Goal: Task Accomplishment & Management: Manage account settings

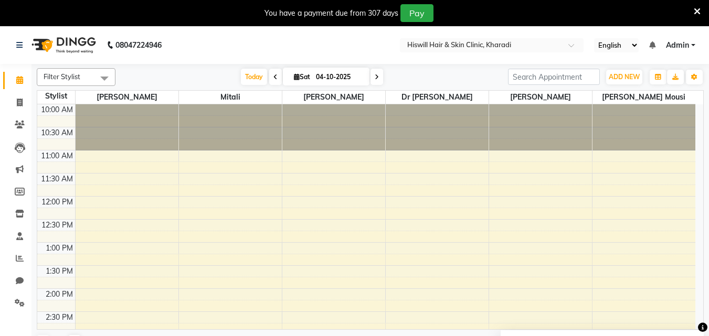
scroll to position [262, 0]
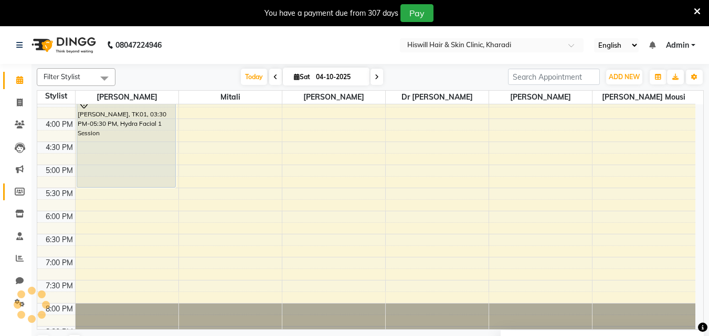
click at [4, 190] on link "Members" at bounding box center [15, 192] width 25 height 17
select select
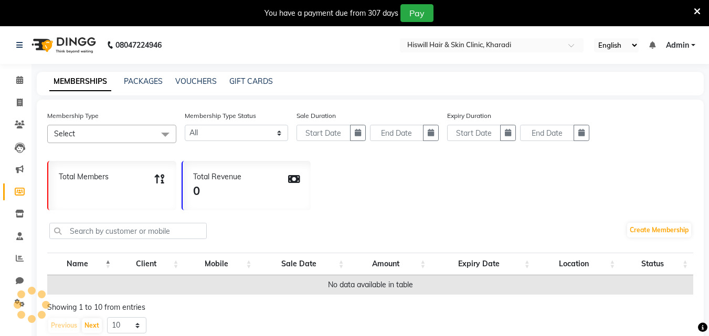
click at [46, 167] on div "Membership Type Select Select All Dummy membership Dummy membership with point …" at bounding box center [370, 224] width 667 height 249
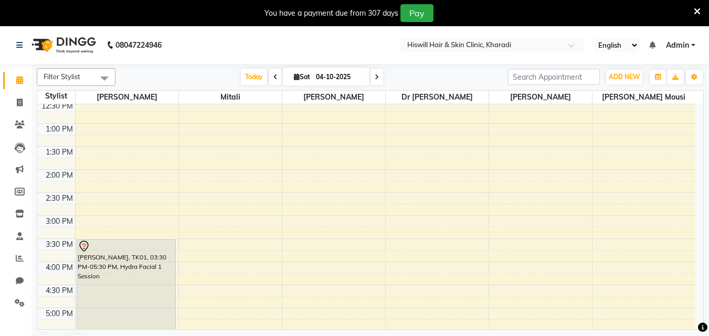
scroll to position [105, 0]
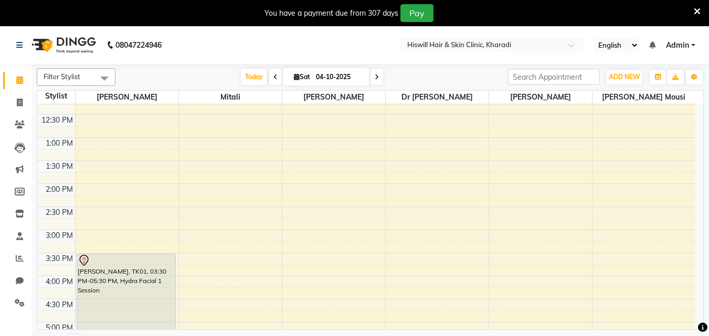
click at [376, 75] on icon at bounding box center [377, 77] width 4 height 6
type input "05-10-2025"
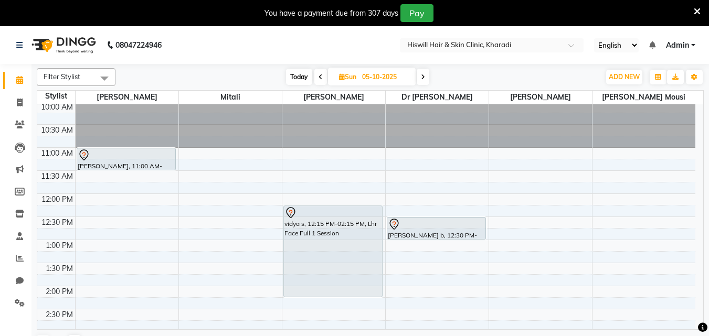
scroll to position [0, 0]
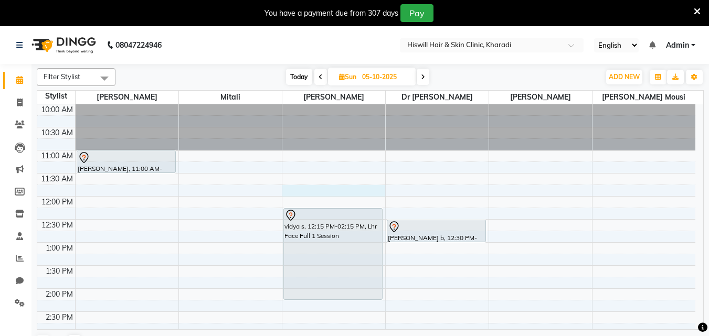
select select "85809"
select select "tentative"
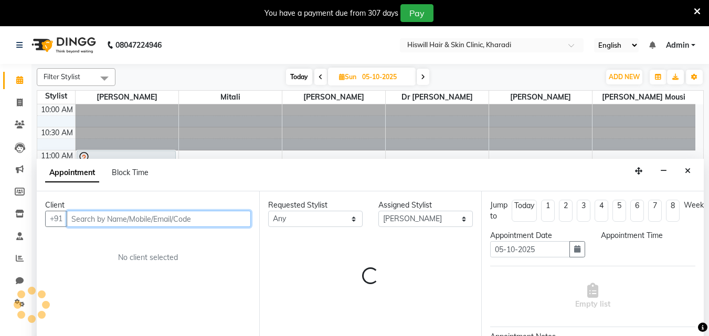
scroll to position [26, 0]
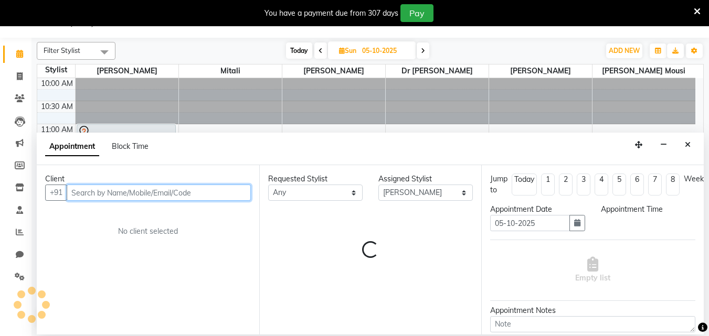
select select "705"
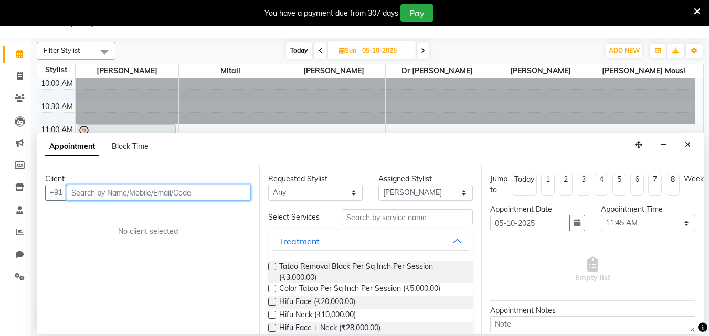
click at [80, 189] on input "text" at bounding box center [159, 193] width 184 height 16
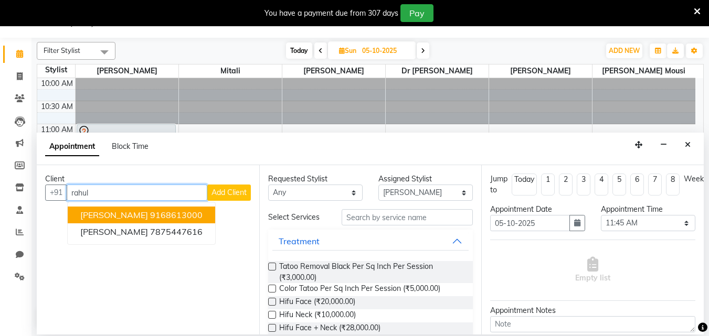
click at [150, 212] on ngb-highlight "9168613000" at bounding box center [176, 215] width 52 height 10
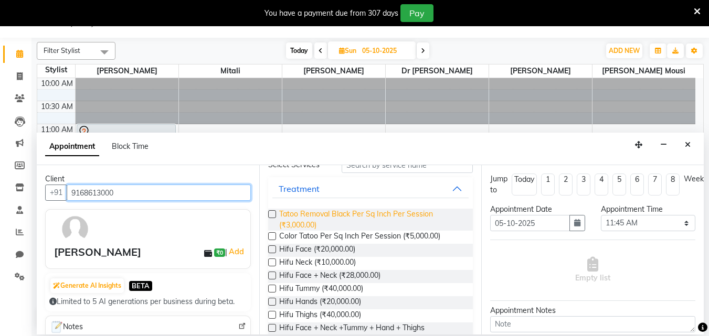
scroll to position [0, 0]
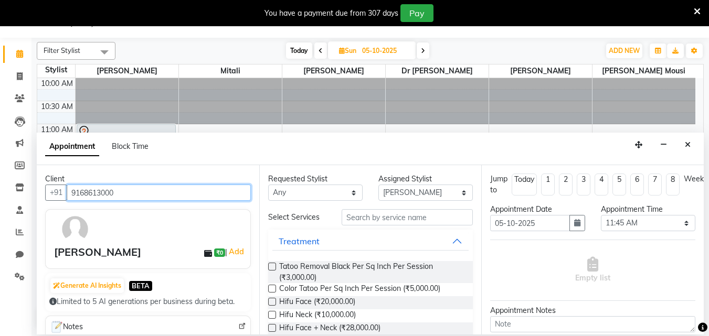
type input "9168613000"
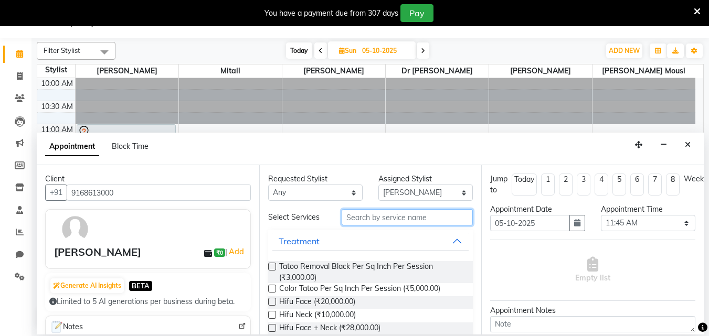
click at [360, 220] on input "text" at bounding box center [407, 217] width 131 height 16
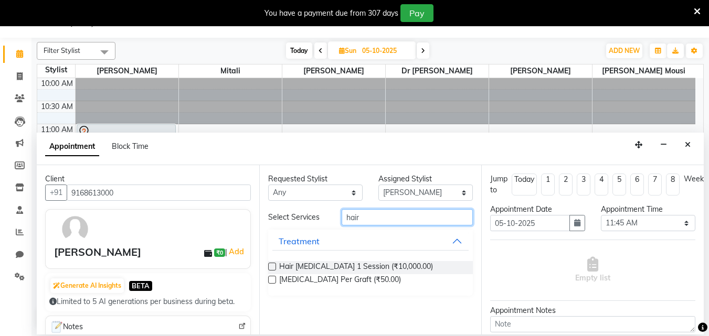
type input "hair"
click at [270, 280] on label at bounding box center [272, 280] width 8 height 8
click at [270, 280] on input "checkbox" at bounding box center [271, 281] width 7 height 7
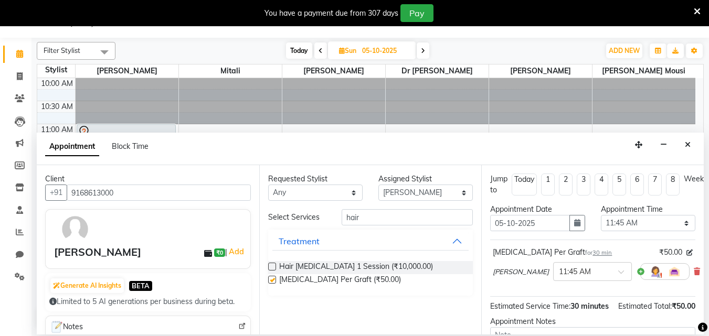
checkbox input "false"
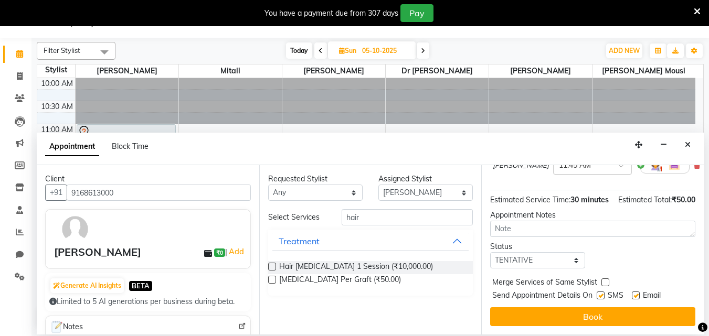
scroll to position [125, 0]
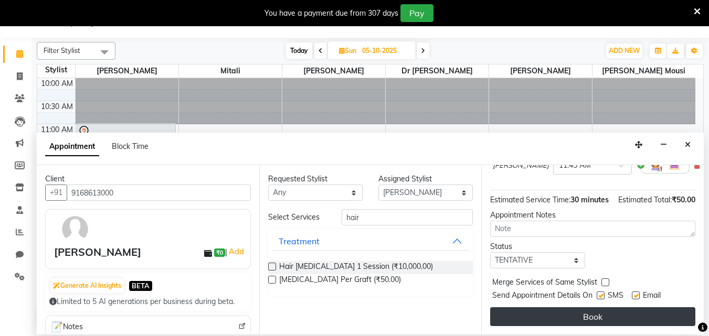
click at [585, 312] on button "Book" at bounding box center [592, 317] width 205 height 19
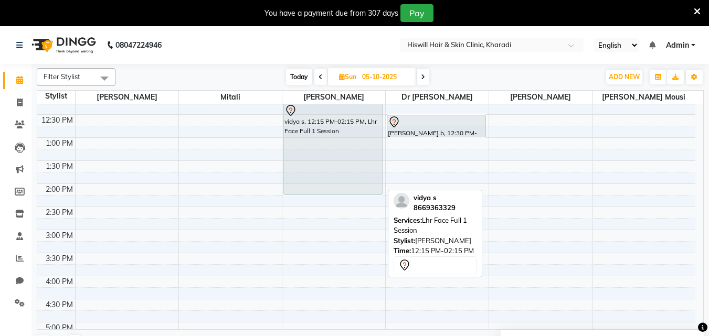
scroll to position [52, 0]
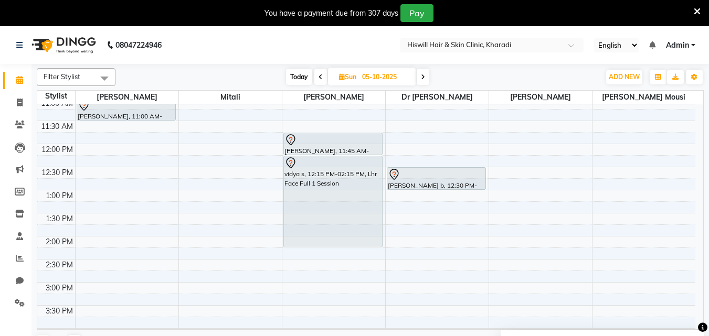
click at [121, 128] on div "10:00 AM 10:30 AM 11:00 AM 11:30 AM 12:00 PM 12:30 PM 1:00 PM 1:30 PM 2:00 PM 2…" at bounding box center [366, 306] width 658 height 508
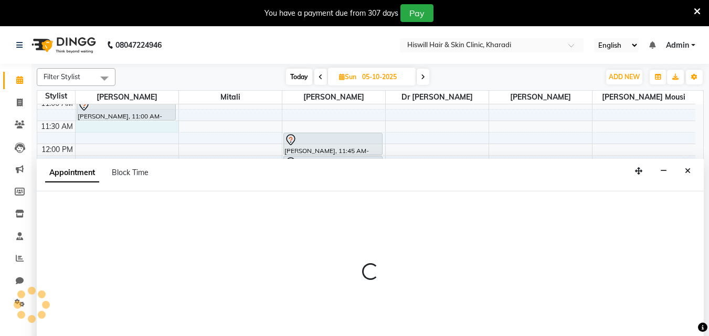
scroll to position [26, 0]
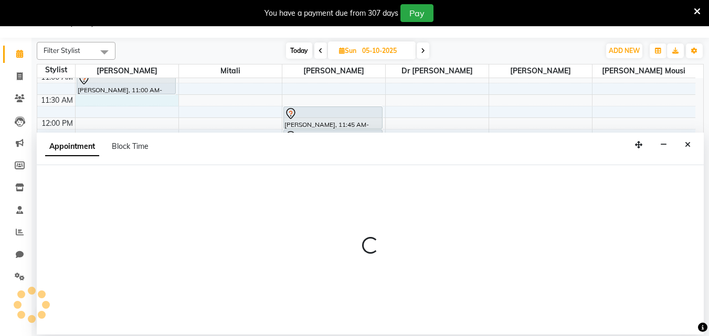
select select "62610"
select select "tentative"
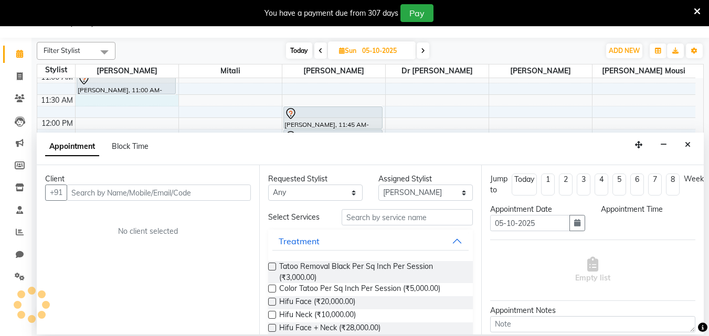
select select "690"
click at [118, 135] on div "Appointment Block Time" at bounding box center [370, 149] width 667 height 33
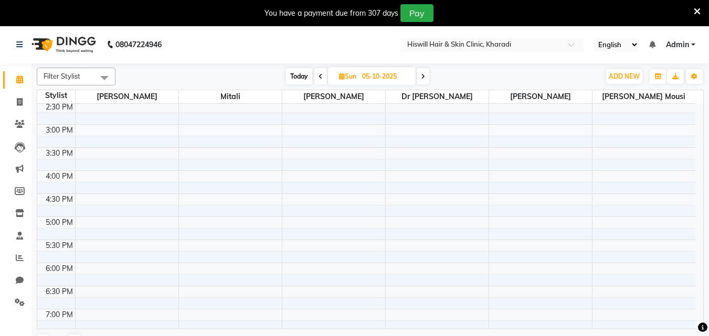
scroll to position [26, 0]
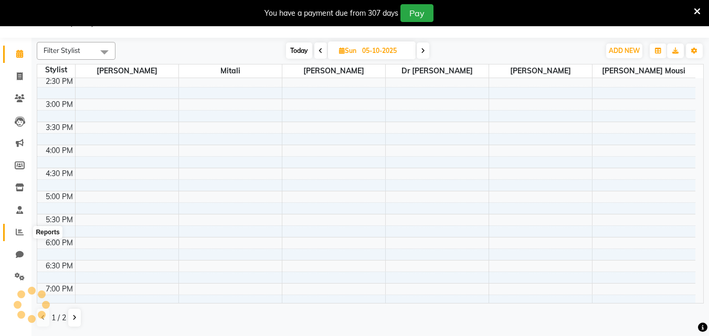
click at [16, 230] on icon at bounding box center [20, 232] width 8 height 8
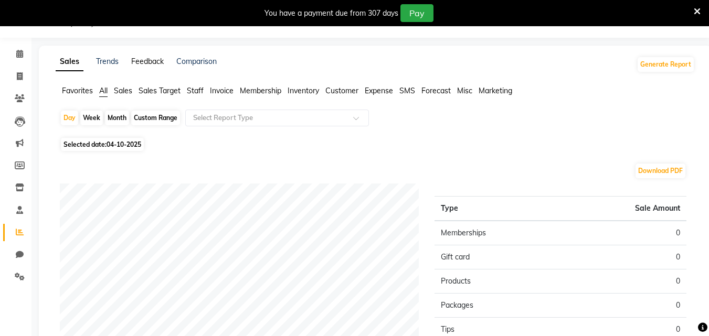
click at [151, 60] on link "Feedback" at bounding box center [147, 61] width 33 height 9
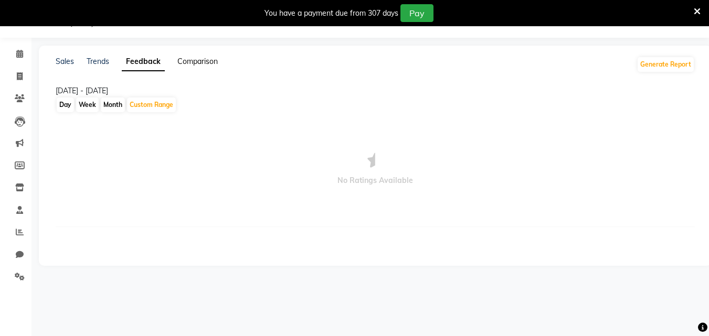
click at [207, 59] on link "Comparison" at bounding box center [197, 61] width 40 height 9
select select "single_date"
select select "single_date_dash"
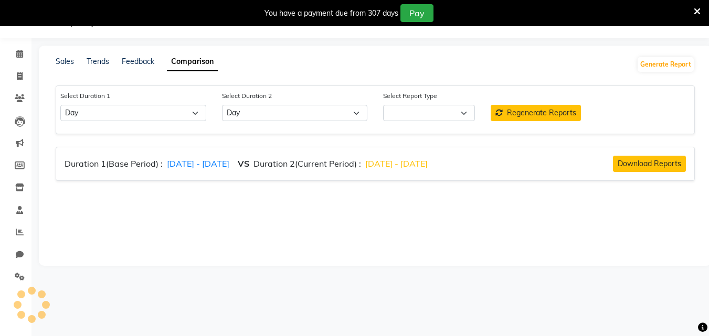
select select "comparison_report"
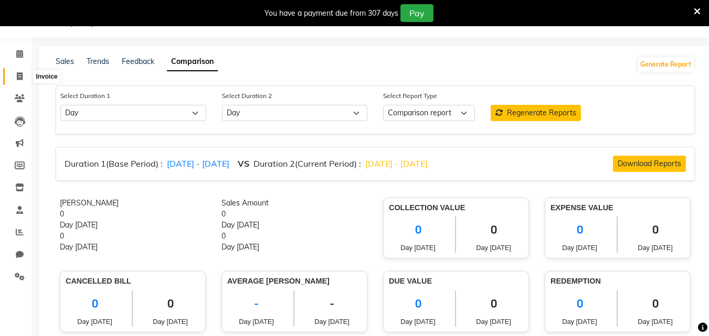
click at [16, 75] on span at bounding box center [19, 77] width 18 height 12
select select "7262"
select select "service"
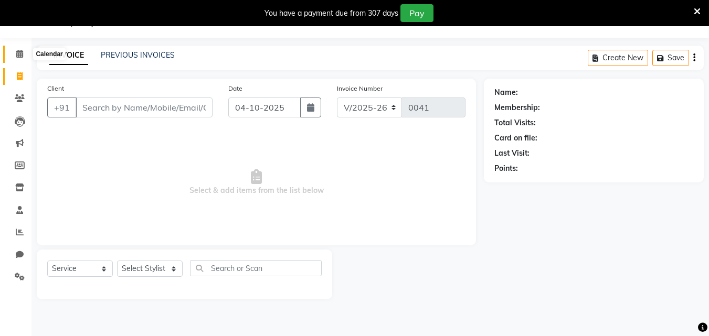
click at [26, 51] on span at bounding box center [19, 54] width 18 height 12
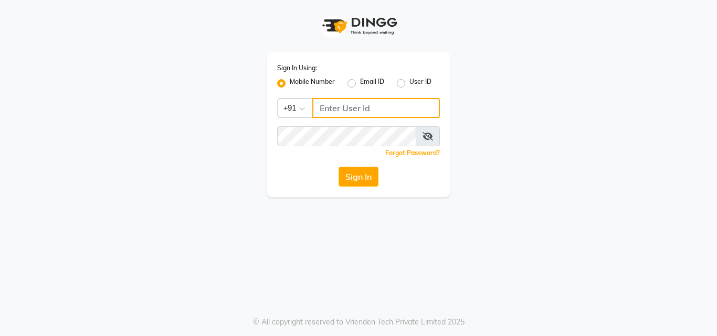
click at [347, 108] on input "Username" at bounding box center [376, 108] width 128 height 20
type input "7030073600"
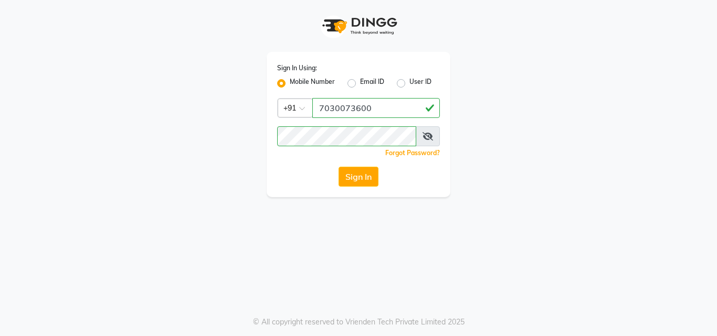
click at [282, 167] on div "Sign In" at bounding box center [358, 177] width 163 height 20
click at [366, 181] on button "Sign In" at bounding box center [359, 177] width 40 height 20
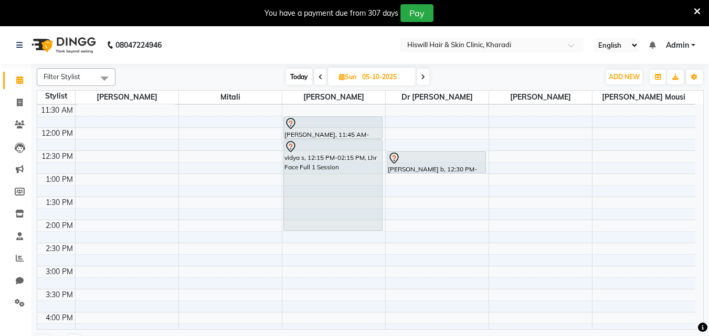
scroll to position [20, 0]
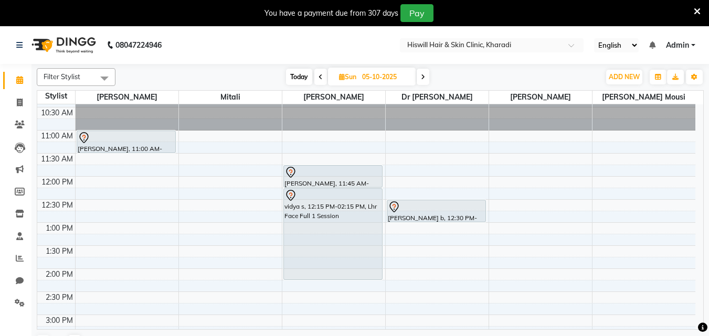
click at [425, 76] on icon at bounding box center [423, 77] width 4 height 6
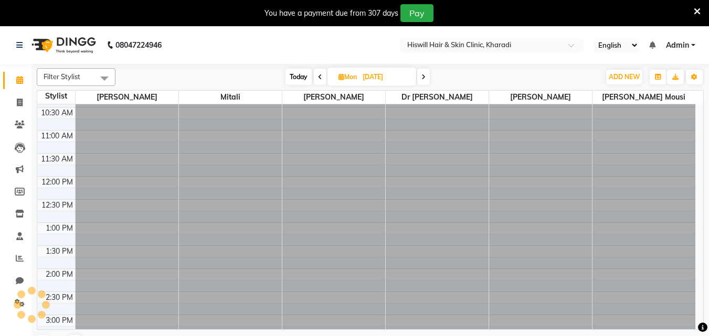
scroll to position [0, 0]
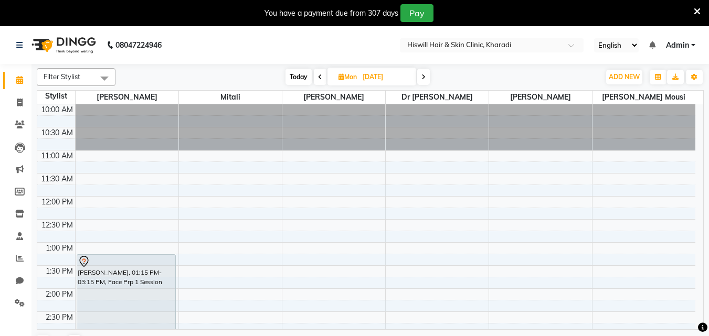
click at [425, 76] on icon at bounding box center [424, 77] width 4 height 6
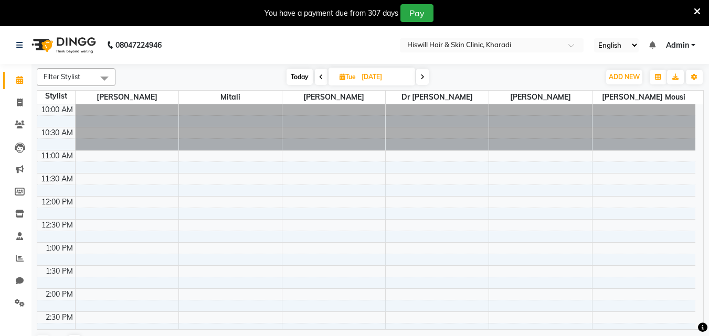
click at [425, 76] on icon at bounding box center [422, 77] width 4 height 6
click at [320, 77] on icon at bounding box center [320, 77] width 4 height 6
click at [320, 77] on icon at bounding box center [321, 77] width 4 height 6
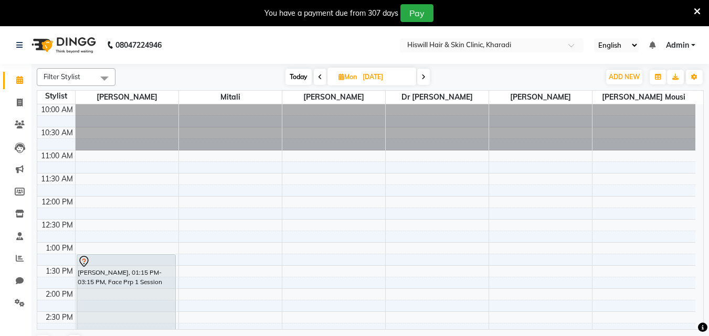
click at [320, 76] on icon at bounding box center [320, 77] width 4 height 6
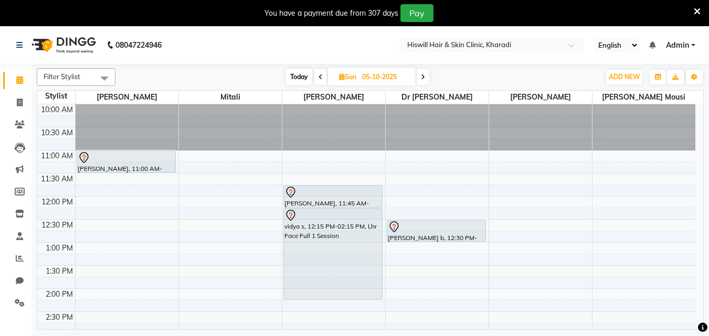
click at [426, 78] on span at bounding box center [423, 77] width 13 height 16
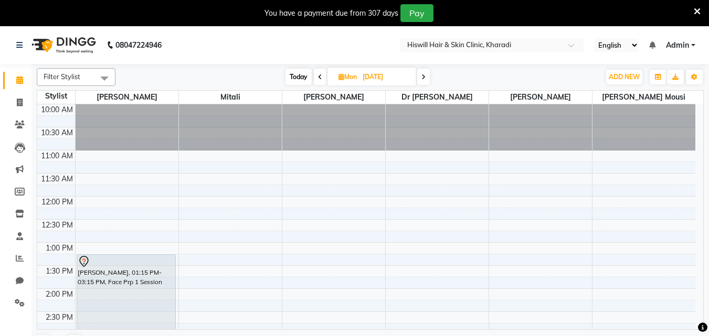
click at [426, 78] on icon at bounding box center [424, 77] width 4 height 6
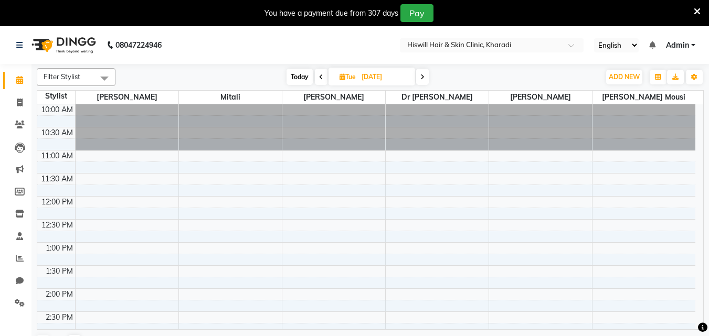
click at [426, 79] on span at bounding box center [422, 77] width 13 height 16
click at [319, 80] on icon at bounding box center [320, 77] width 4 height 6
click at [319, 77] on icon at bounding box center [321, 77] width 4 height 6
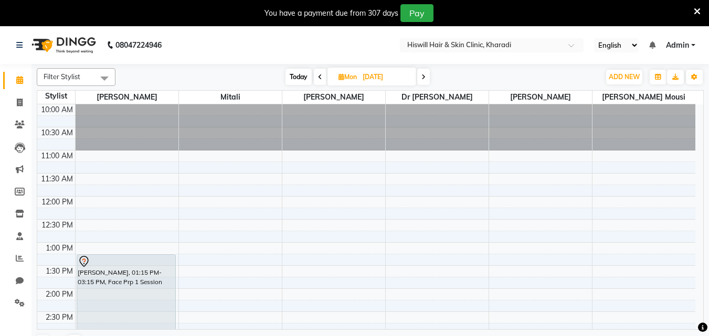
scroll to position [52, 0]
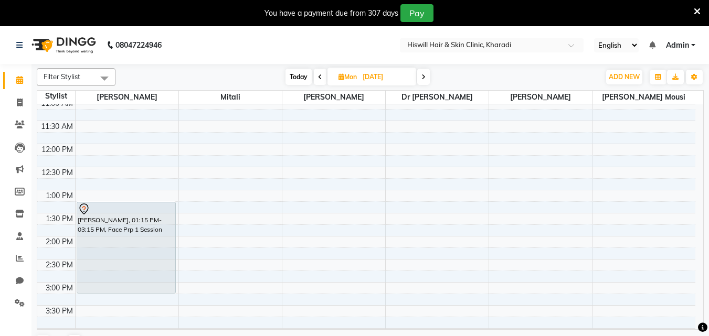
click at [424, 78] on icon at bounding box center [424, 77] width 4 height 6
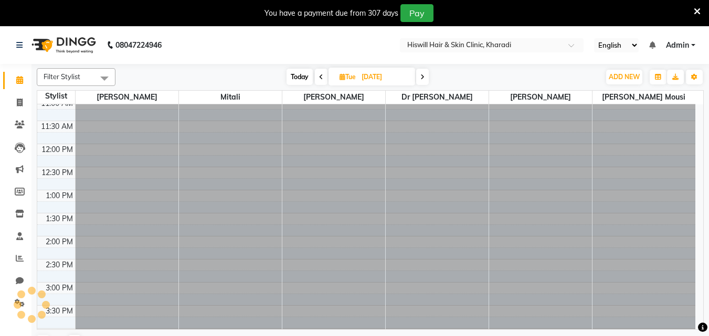
scroll to position [0, 0]
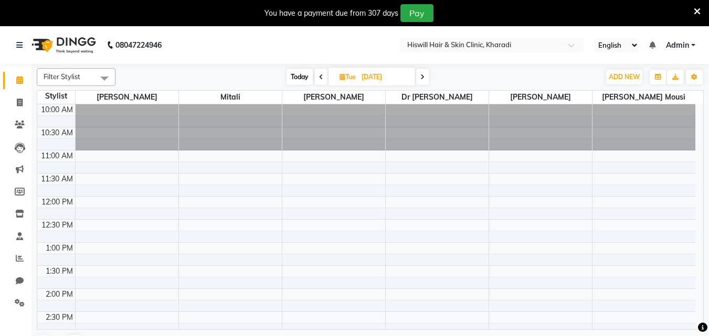
click at [430, 74] on div "Today Tue 07-10-2025" at bounding box center [358, 77] width 144 height 16
click at [423, 76] on icon at bounding box center [422, 77] width 4 height 6
type input "08-10-2025"
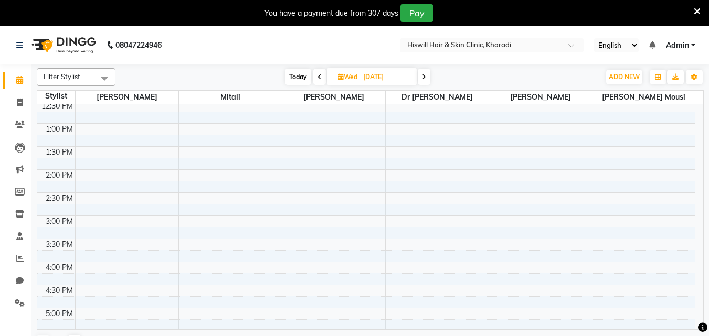
scroll to position [105, 0]
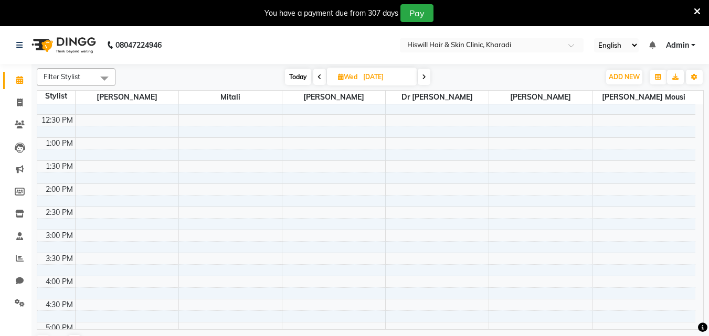
click at [92, 188] on div "10:00 AM 10:30 AM 11:00 AM 11:30 AM 12:00 PM 12:30 PM 1:00 PM 1:30 PM 2:00 PM 2…" at bounding box center [366, 253] width 658 height 508
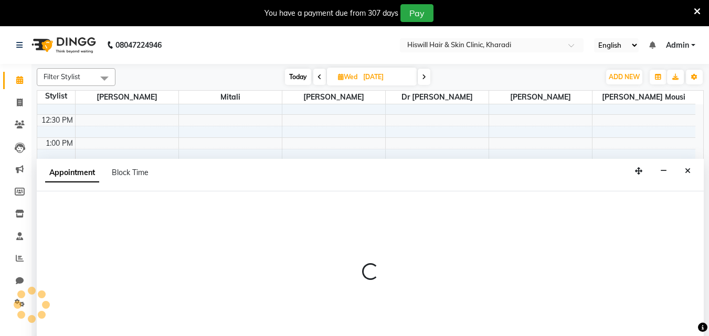
select select "62610"
select select "tentative"
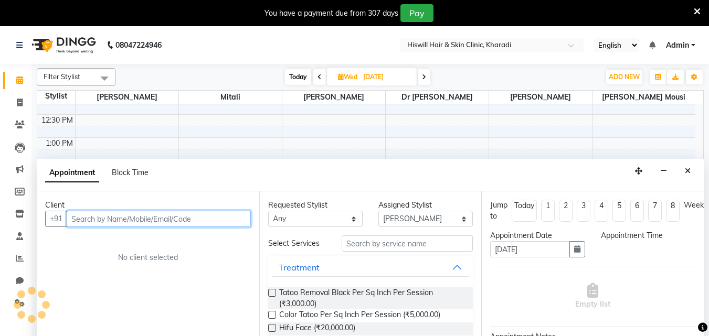
select select "840"
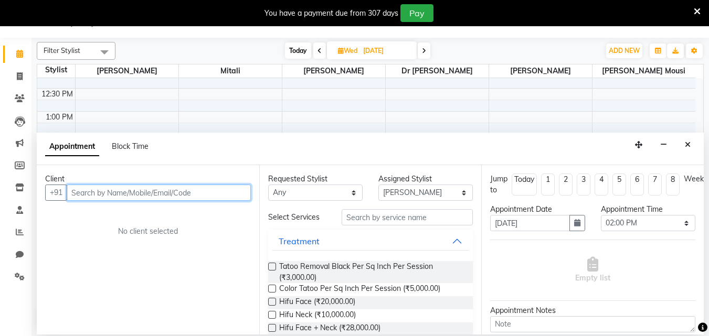
click at [79, 195] on input "text" at bounding box center [159, 193] width 184 height 16
click at [107, 193] on input "sampat" at bounding box center [137, 193] width 141 height 16
type input "s"
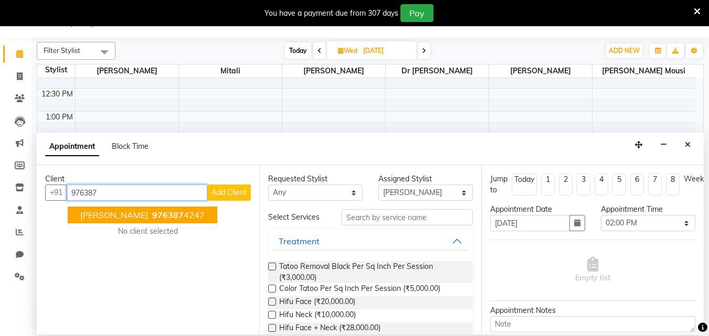
click at [136, 221] on button "gorakh kolekar 976387 4247" at bounding box center [143, 215] width 150 height 17
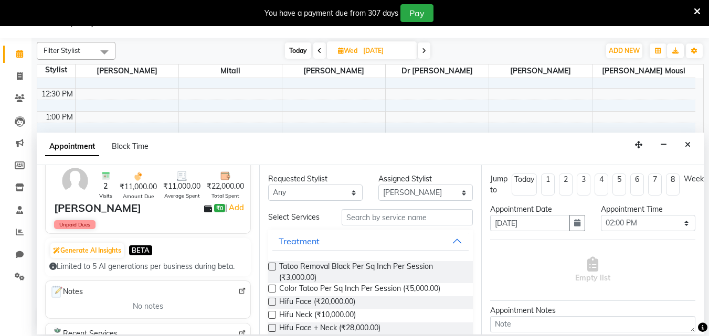
scroll to position [0, 0]
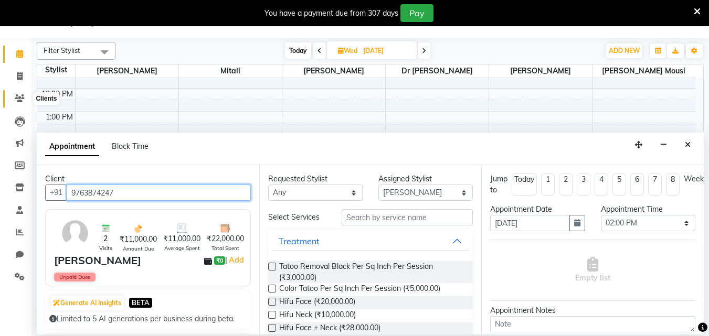
type input "9763874247"
click at [17, 98] on icon at bounding box center [20, 98] width 10 height 8
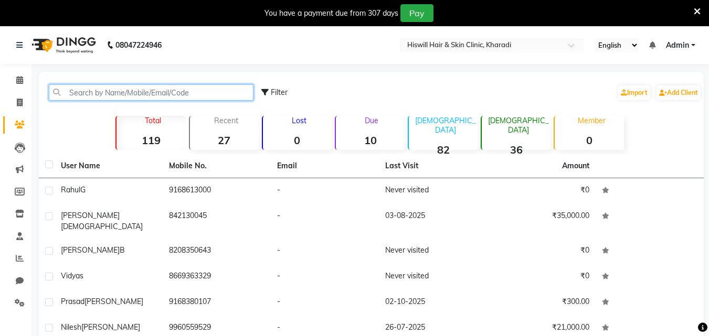
click at [78, 95] on input "text" at bounding box center [151, 93] width 205 height 16
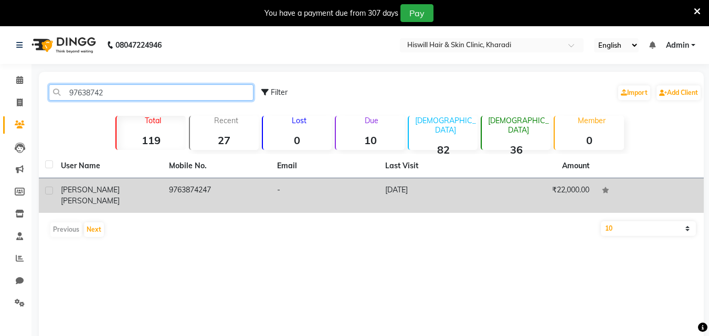
type input "97638742"
click at [193, 186] on td "9763874247" at bounding box center [217, 195] width 108 height 35
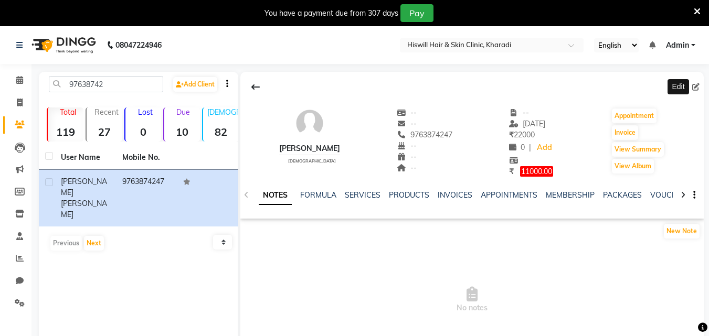
click at [696, 88] on icon at bounding box center [695, 86] width 7 height 7
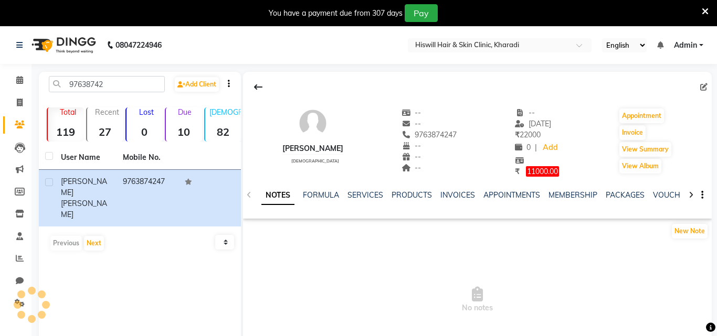
select select "male"
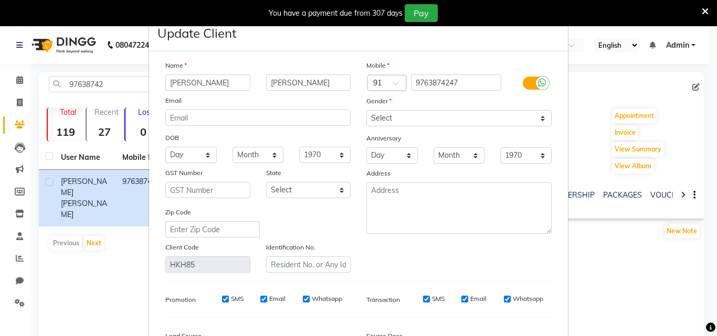
click at [198, 83] on input "gorakh" at bounding box center [207, 83] width 85 height 16
type input "g"
click at [291, 86] on input "kolekar" at bounding box center [308, 83] width 85 height 16
type input "k"
type input "s"
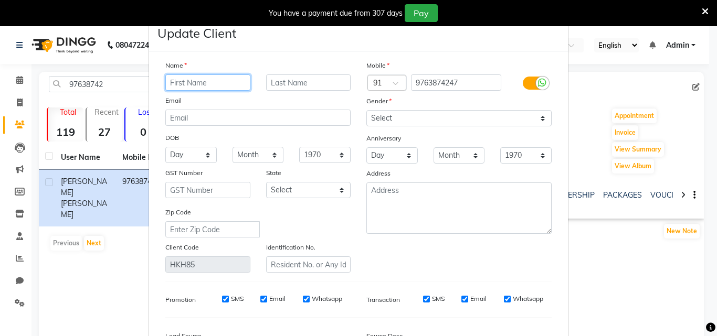
click at [174, 79] on input "text" at bounding box center [207, 83] width 85 height 16
type input "sampt"
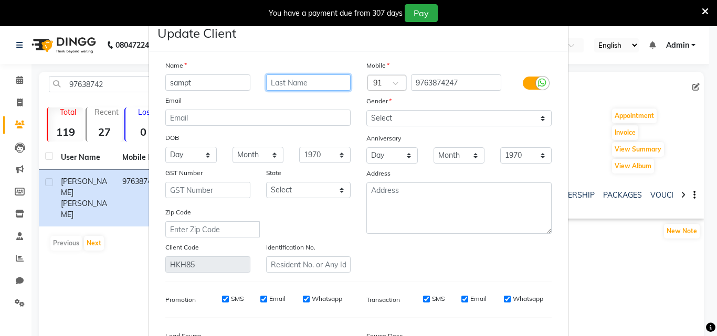
click at [305, 84] on input "text" at bounding box center [308, 83] width 85 height 16
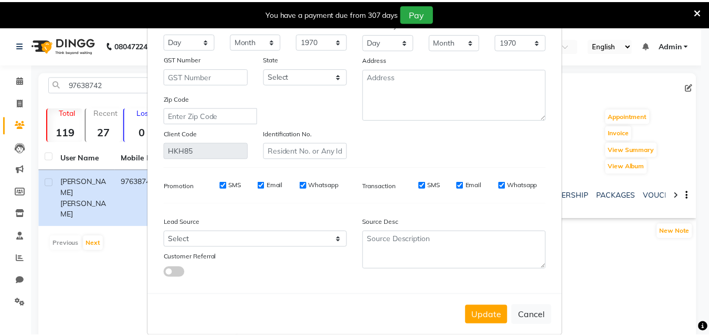
scroll to position [129, 0]
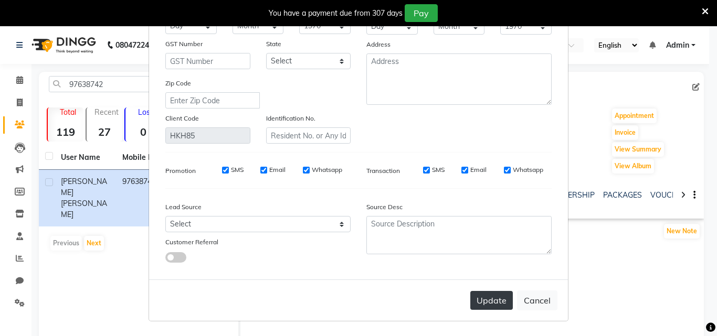
type input "dighe"
click at [490, 303] on button "Update" at bounding box center [491, 300] width 43 height 19
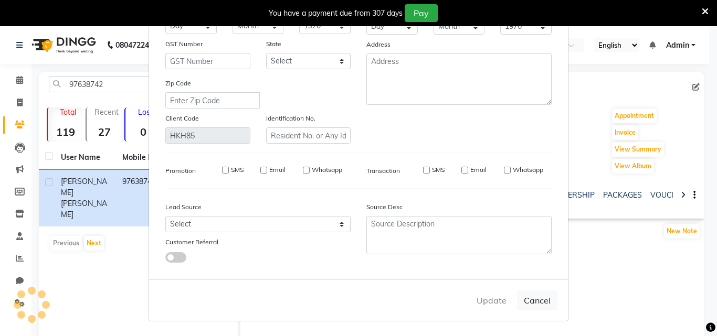
select select
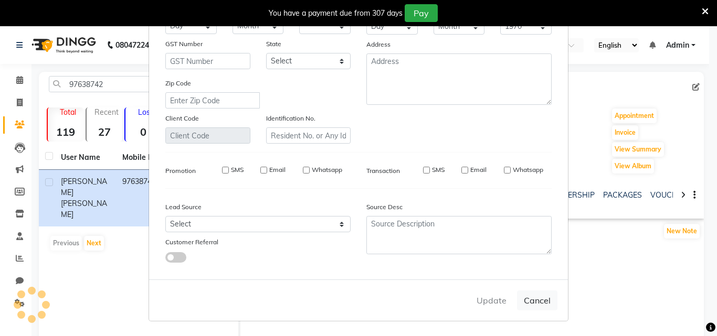
select select
checkbox input "false"
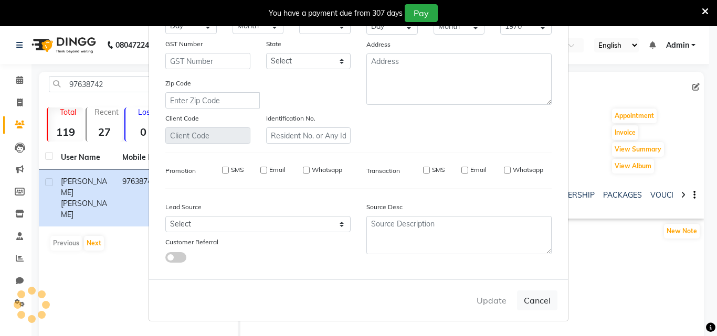
checkbox input "false"
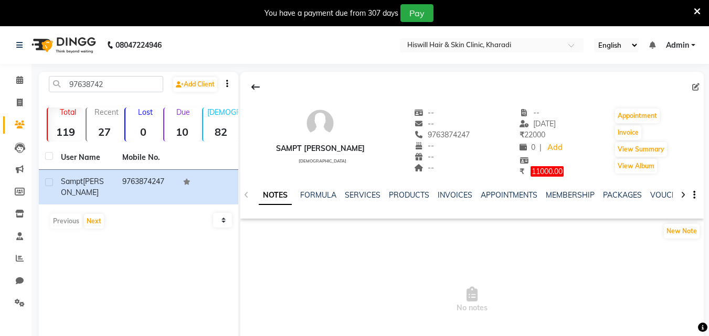
click at [694, 8] on icon at bounding box center [697, 11] width 7 height 9
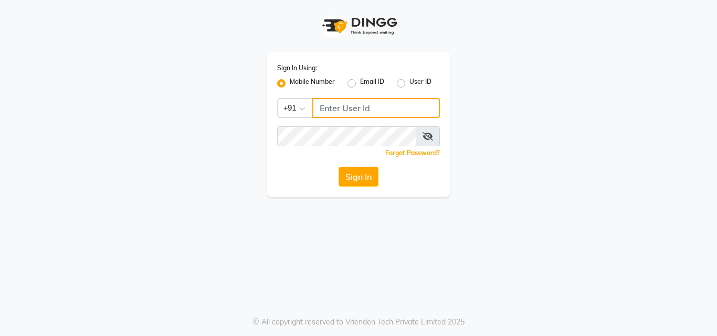
click at [330, 114] on input "Username" at bounding box center [376, 108] width 128 height 20
type input "7030073600"
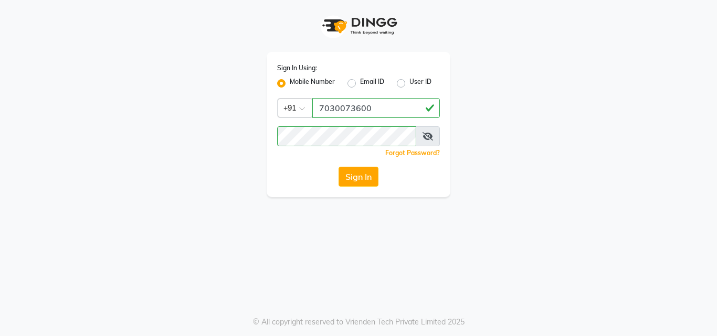
click at [429, 139] on icon at bounding box center [428, 136] width 10 height 8
click at [253, 235] on div "Sign In Using: Mobile Number Email ID User ID Country Code × +91 7030073600 Rem…" at bounding box center [358, 168] width 717 height 336
click at [358, 178] on button "Sign In" at bounding box center [359, 177] width 40 height 20
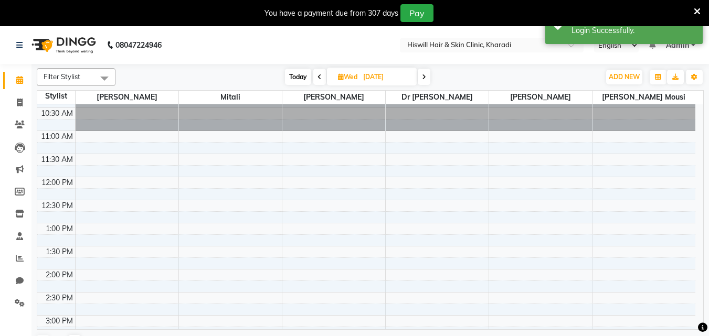
scroll to position [52, 0]
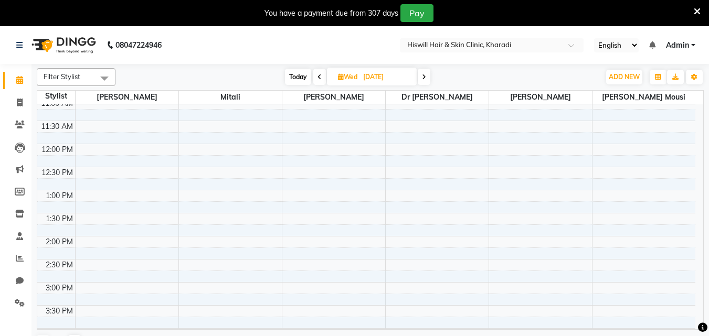
click at [85, 240] on div "10:00 AM 10:30 AM 11:00 AM 11:30 AM 12:00 PM 12:30 PM 1:00 PM 1:30 PM 2:00 PM 2…" at bounding box center [366, 306] width 658 height 508
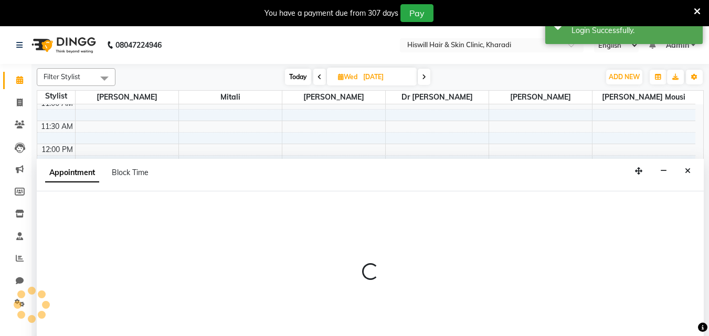
select select "62610"
select select "tentative"
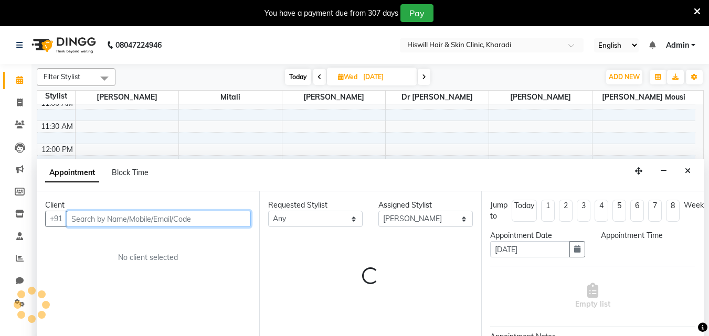
select select "840"
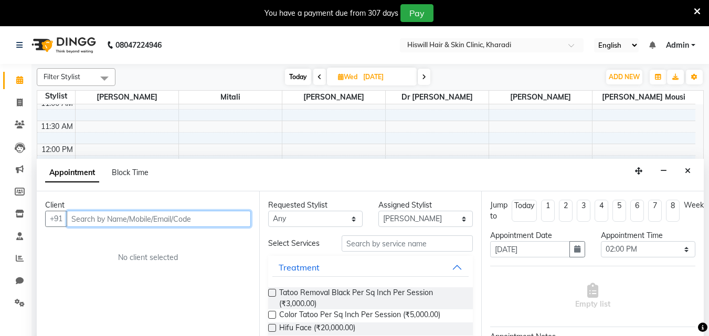
scroll to position [26, 0]
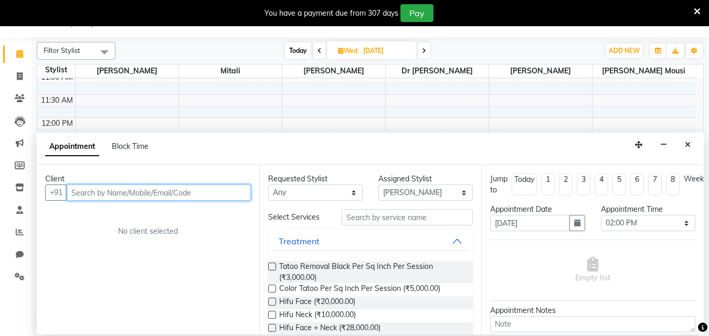
click at [97, 195] on input "text" at bounding box center [159, 193] width 184 height 16
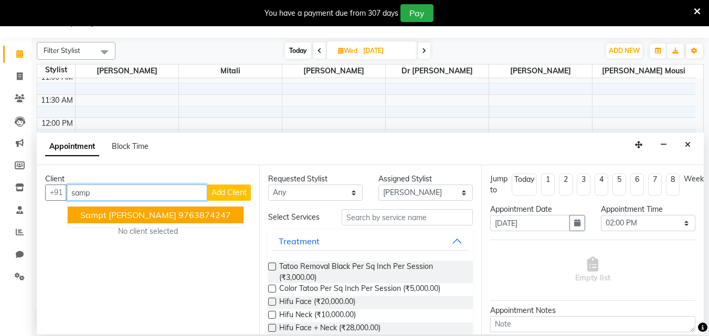
click at [110, 216] on span "sampt dighe" at bounding box center [128, 215] width 96 height 10
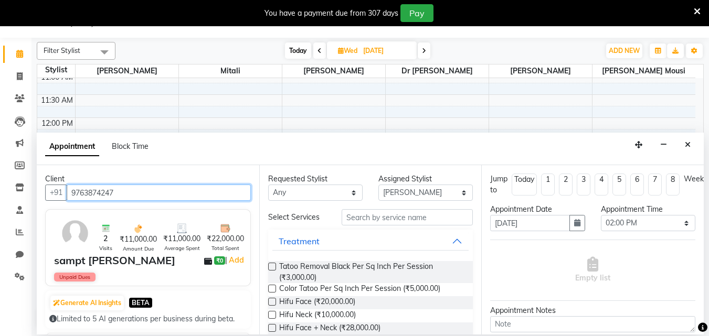
type input "9763874247"
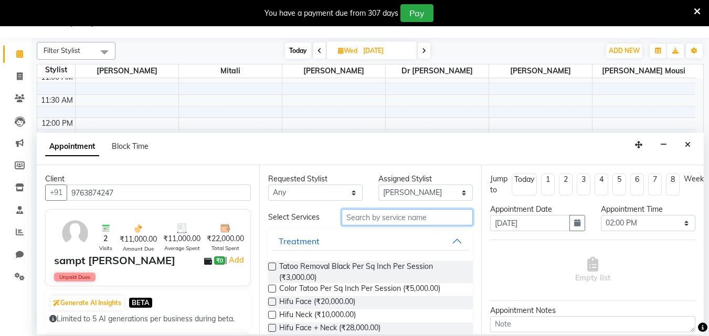
click at [360, 223] on input "text" at bounding box center [407, 217] width 131 height 16
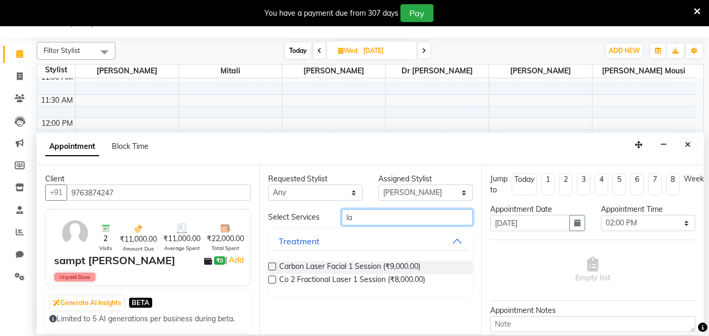
type input "l"
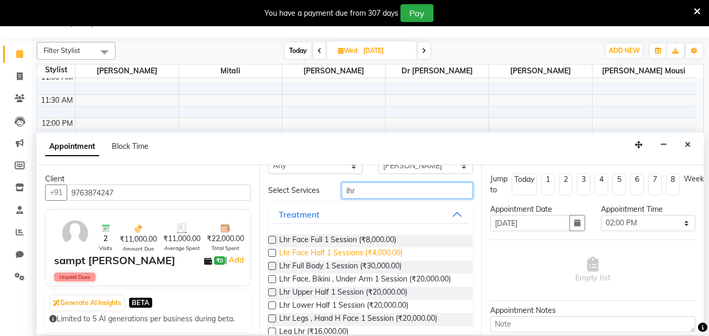
scroll to position [52, 0]
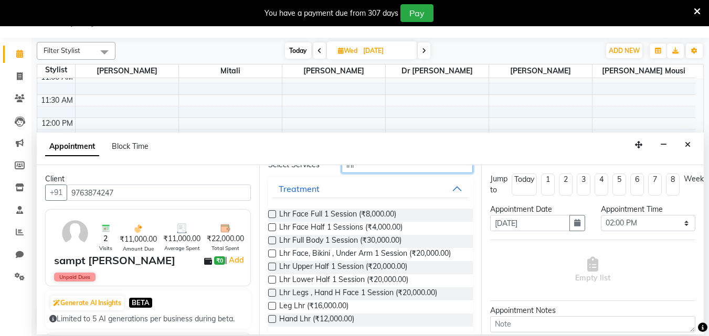
type input "lhr"
click at [276, 267] on label at bounding box center [272, 267] width 8 height 8
click at [275, 267] on input "checkbox" at bounding box center [271, 268] width 7 height 7
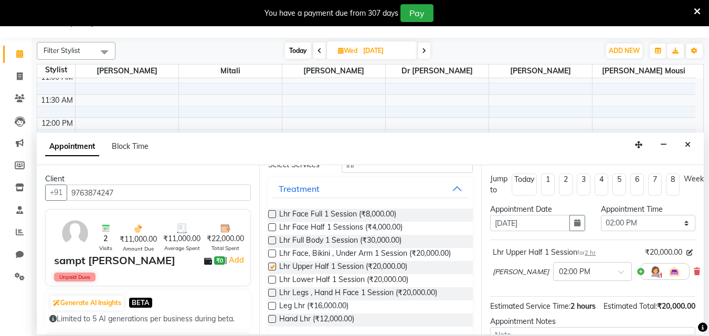
checkbox input "false"
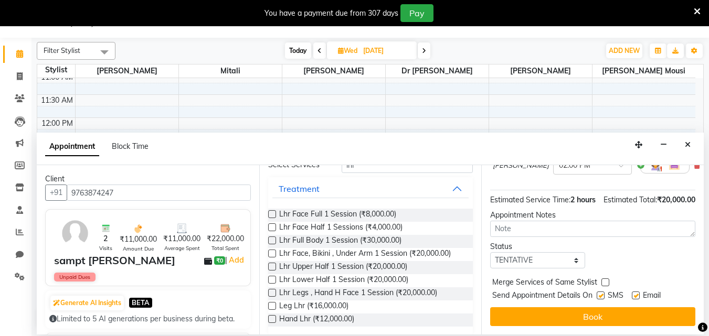
scroll to position [125, 0]
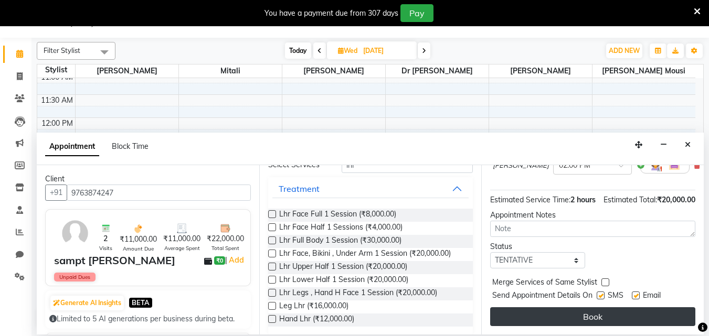
click at [624, 313] on button "Book" at bounding box center [592, 317] width 205 height 19
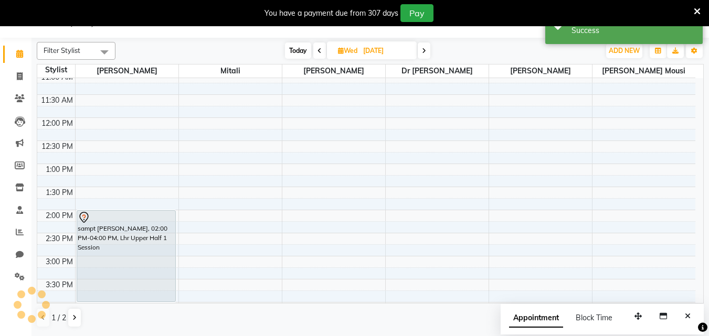
scroll to position [0, 0]
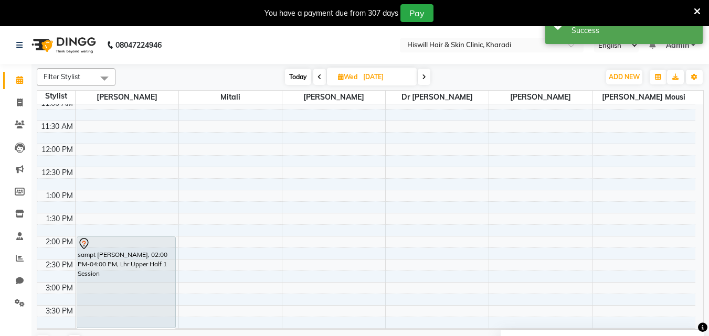
click at [320, 77] on icon at bounding box center [320, 77] width 4 height 6
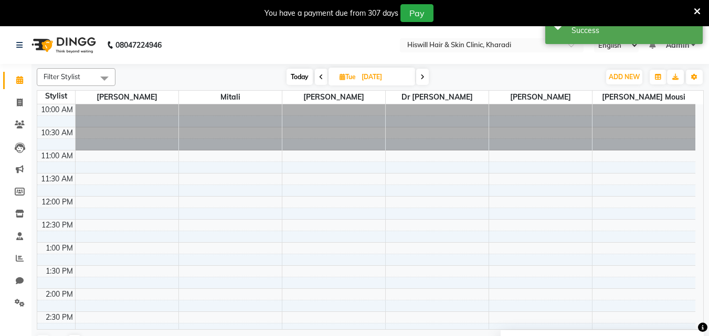
click at [320, 77] on icon at bounding box center [321, 77] width 4 height 6
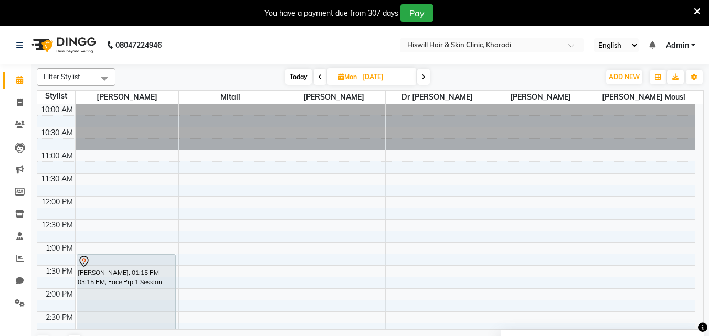
click at [426, 80] on icon at bounding box center [424, 77] width 4 height 6
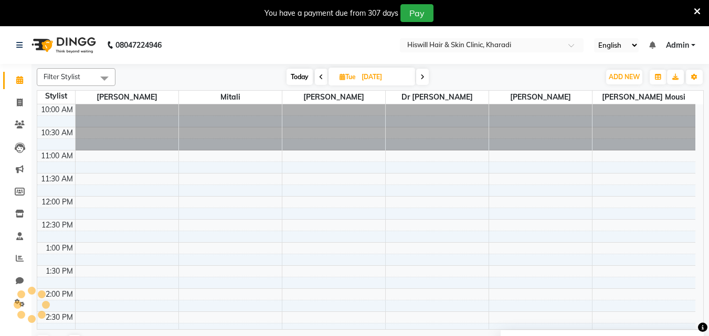
click at [426, 80] on span at bounding box center [422, 77] width 13 height 16
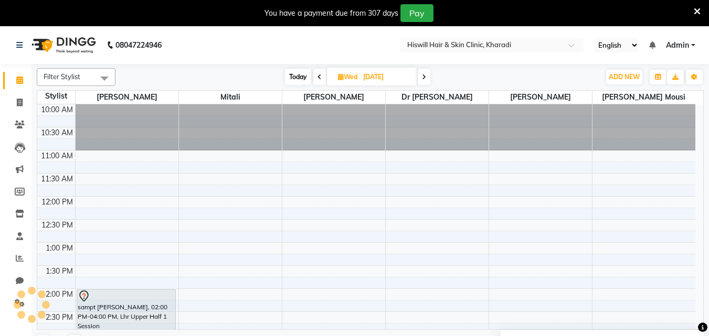
click at [319, 77] on icon at bounding box center [320, 77] width 4 height 6
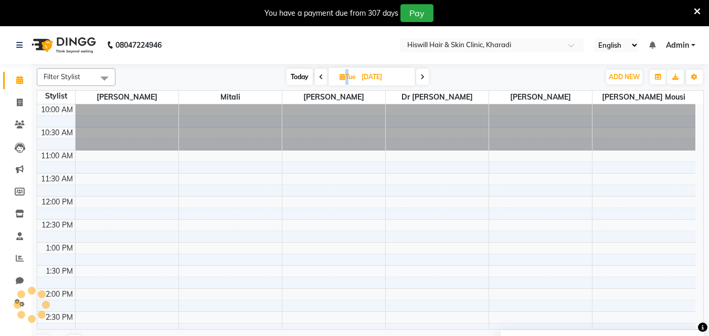
click at [319, 77] on icon at bounding box center [321, 77] width 4 height 6
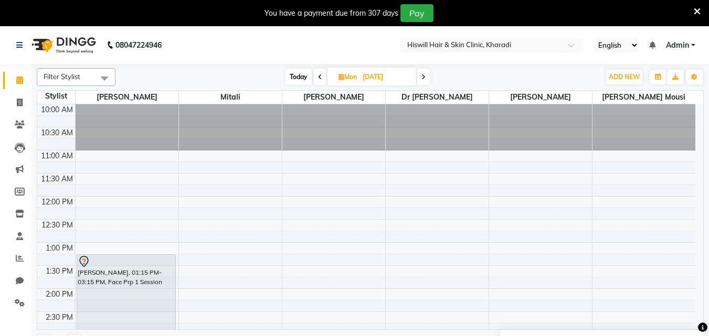
click at [319, 77] on icon at bounding box center [320, 77] width 4 height 6
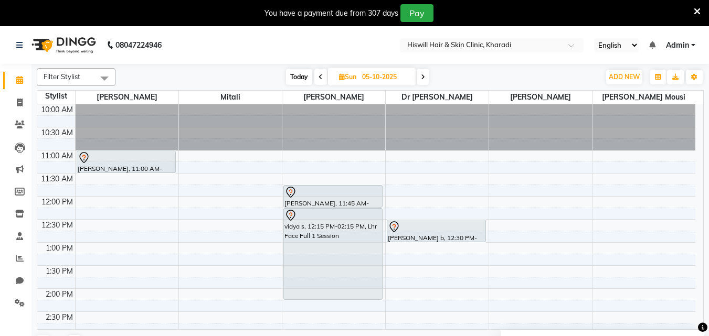
click at [319, 77] on icon at bounding box center [321, 77] width 4 height 6
type input "04-10-2025"
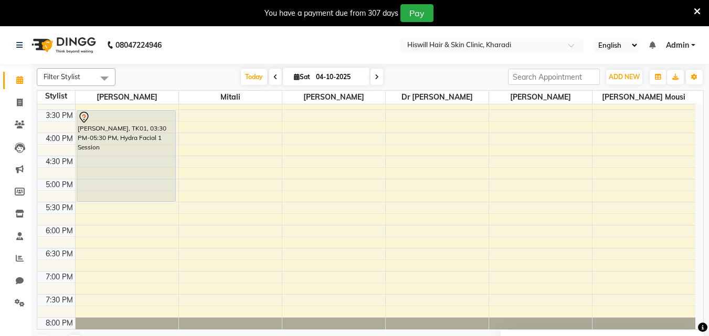
scroll to position [230, 0]
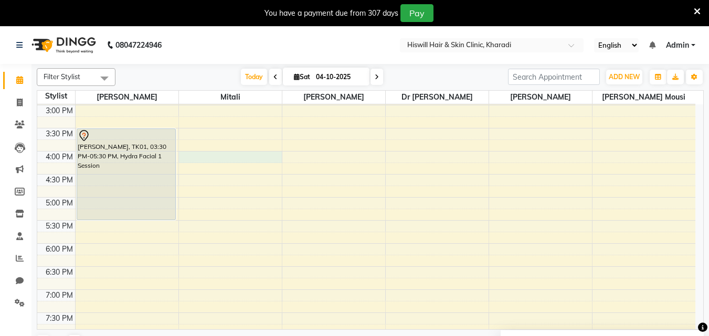
click at [187, 157] on div "10:00 AM 10:30 AM 11:00 AM 11:30 AM 12:00 PM 12:30 PM 1:00 PM 1:30 PM 2:00 PM 2…" at bounding box center [366, 129] width 658 height 508
select select "62613"
select select "tentative"
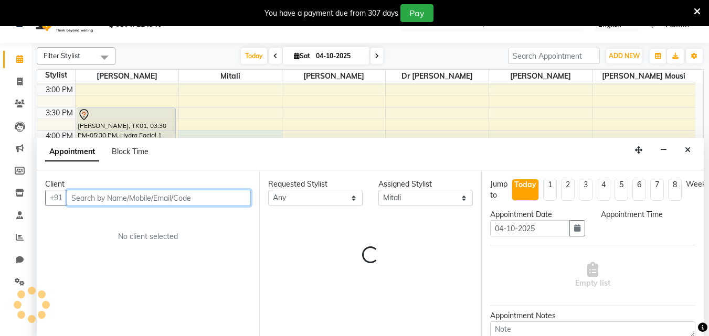
select select "960"
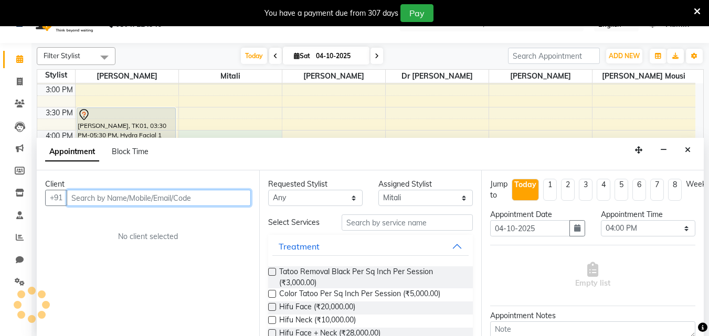
scroll to position [26, 0]
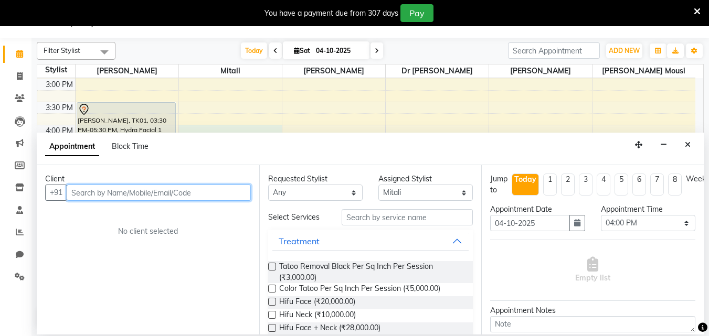
click at [109, 196] on input "text" at bounding box center [159, 193] width 184 height 16
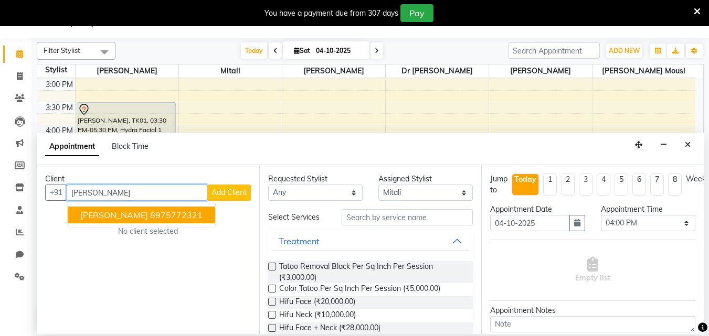
click at [117, 219] on span "goraksh kolekar" at bounding box center [114, 215] width 68 height 10
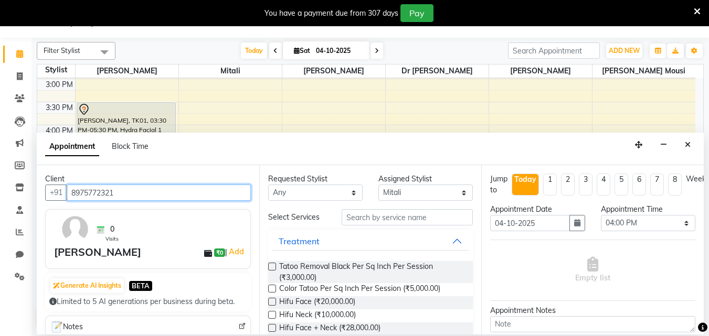
type input "8975772321"
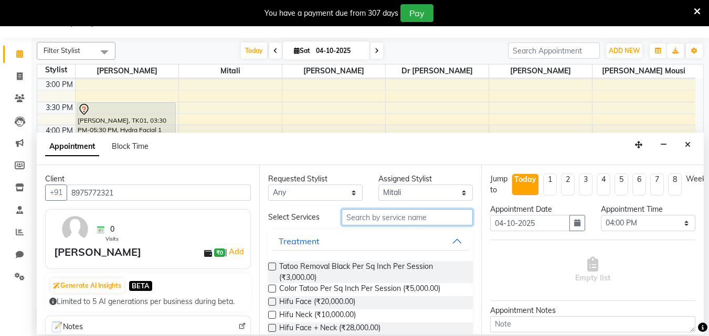
click at [379, 221] on input "text" at bounding box center [407, 217] width 131 height 16
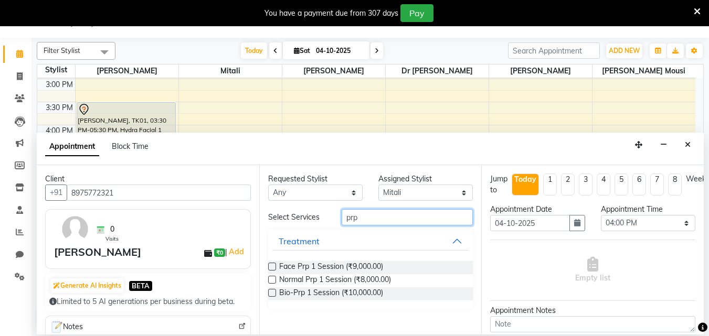
type input "prp"
click at [271, 283] on label at bounding box center [272, 280] width 8 height 8
click at [271, 283] on input "checkbox" at bounding box center [271, 281] width 7 height 7
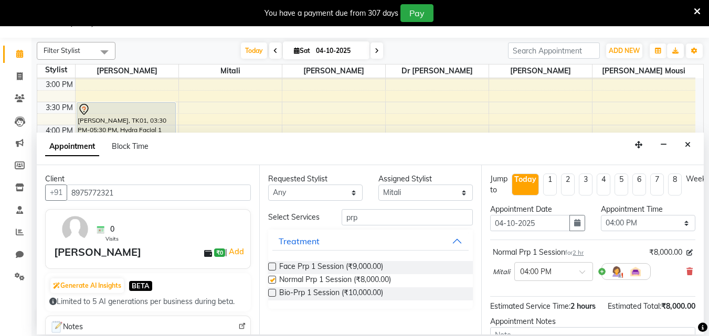
checkbox input "false"
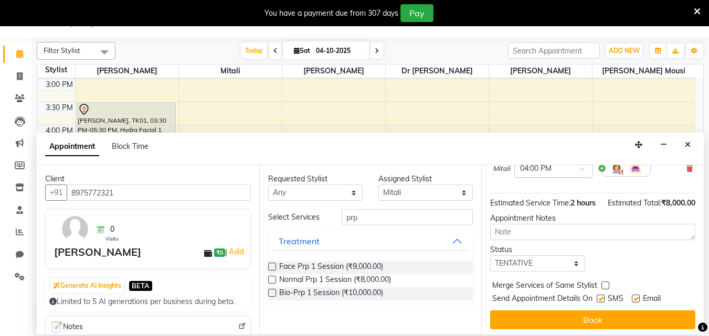
scroll to position [125, 0]
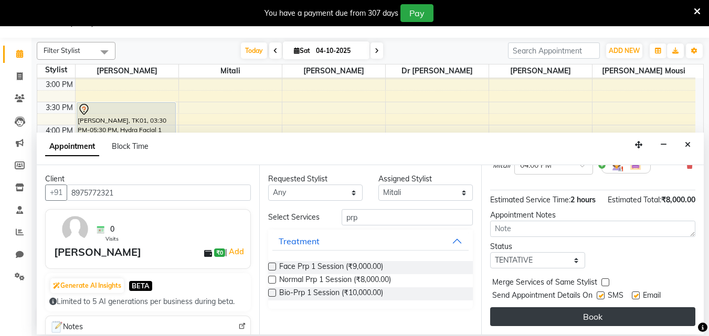
click at [560, 314] on button "Book" at bounding box center [592, 317] width 205 height 19
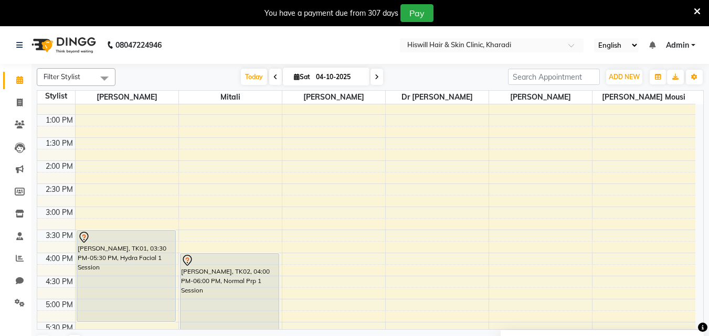
scroll to position [105, 0]
